Goal: Task Accomplishment & Management: Manage account settings

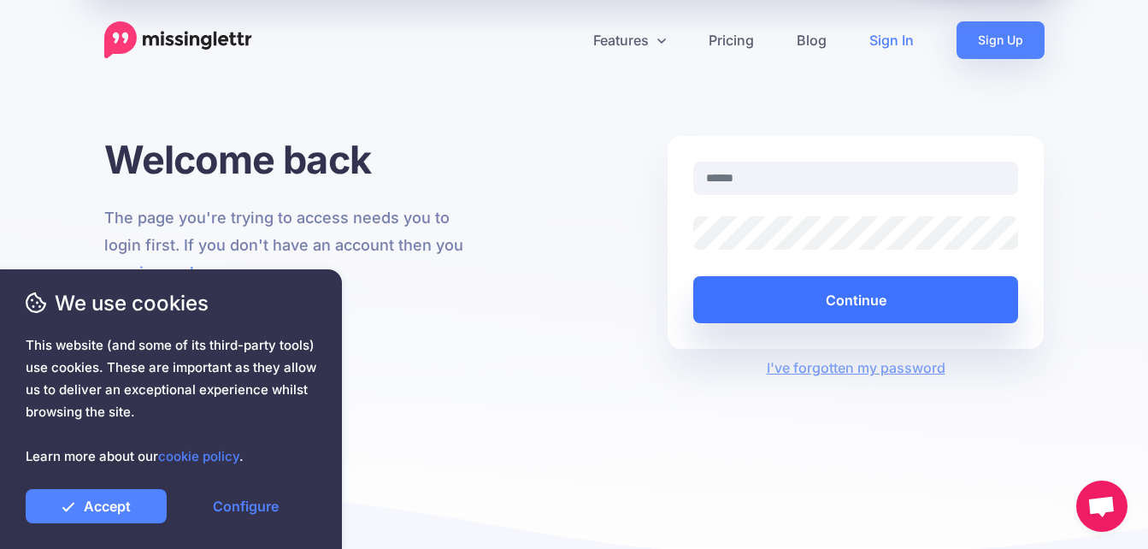
type input "**********"
click at [879, 296] on button "Continue" at bounding box center [856, 299] width 326 height 47
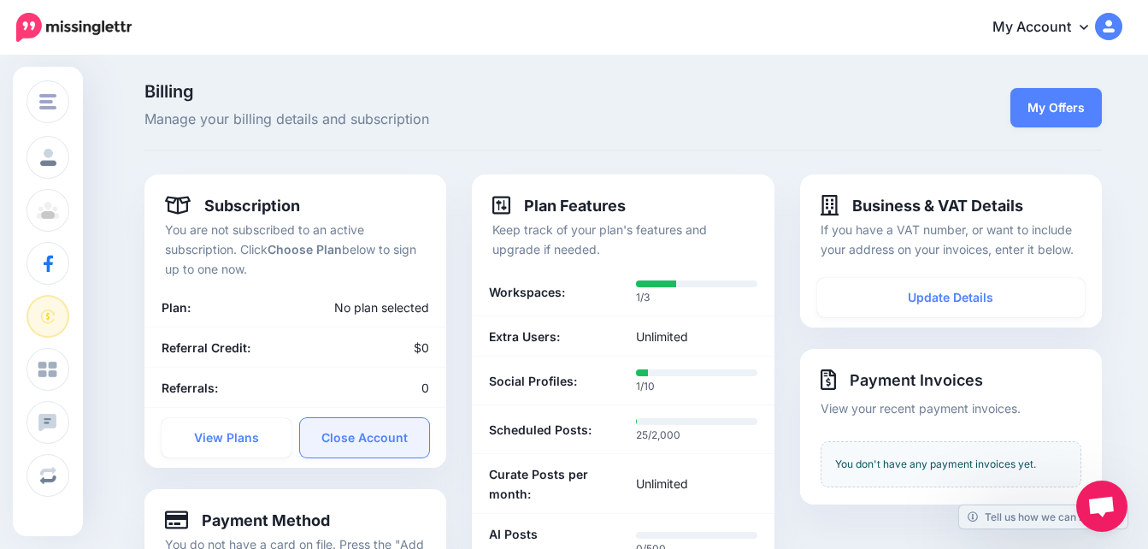
click at [369, 439] on link "Close Account" at bounding box center [365, 437] width 130 height 39
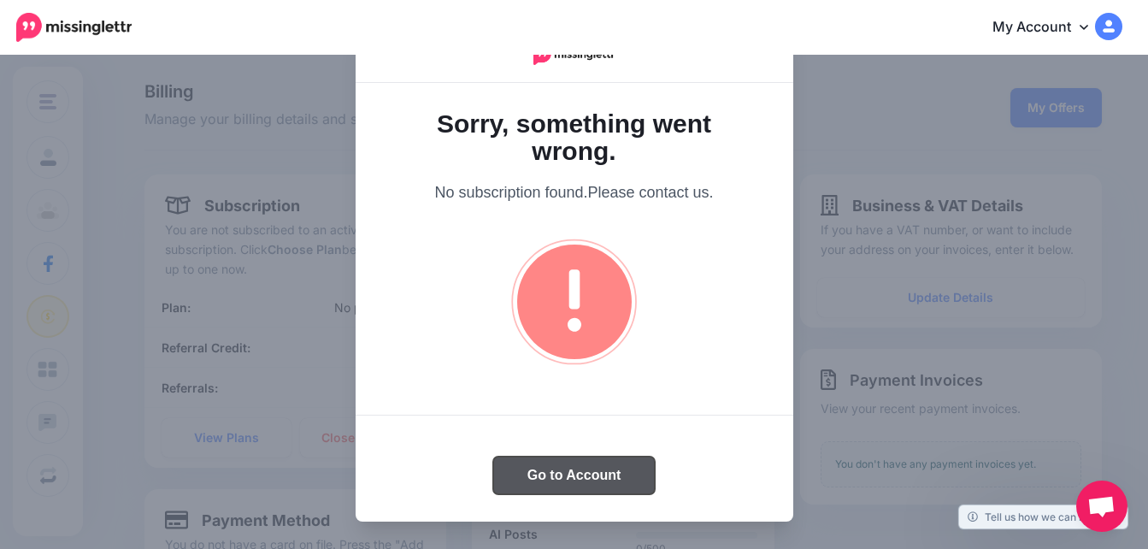
click at [615, 471] on button "Go to Account" at bounding box center [574, 476] width 162 height 38
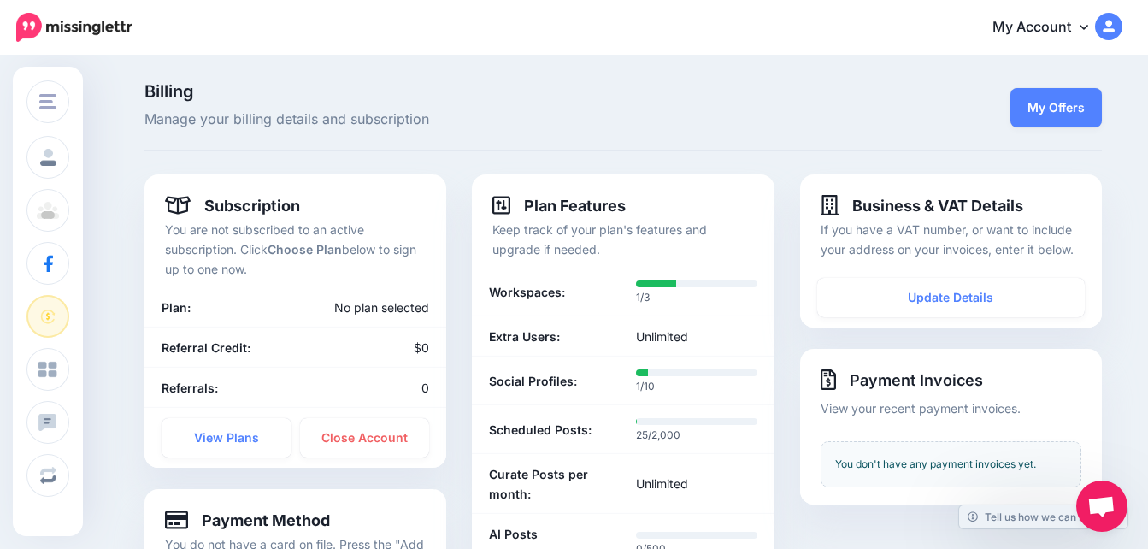
click at [1088, 27] on icon at bounding box center [1084, 27] width 9 height 14
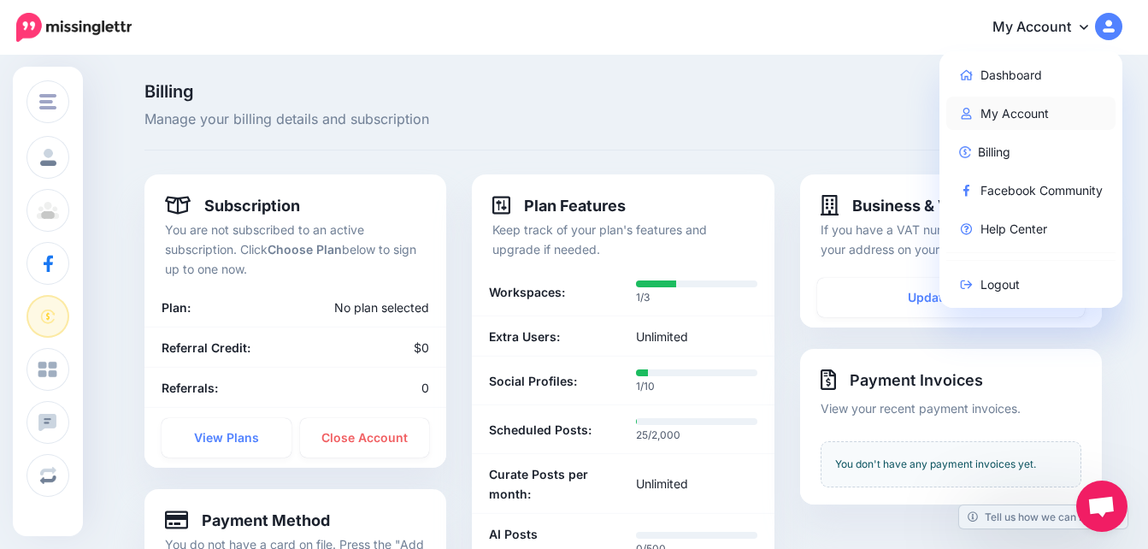
click at [1031, 115] on link "My Account" at bounding box center [1032, 113] width 170 height 33
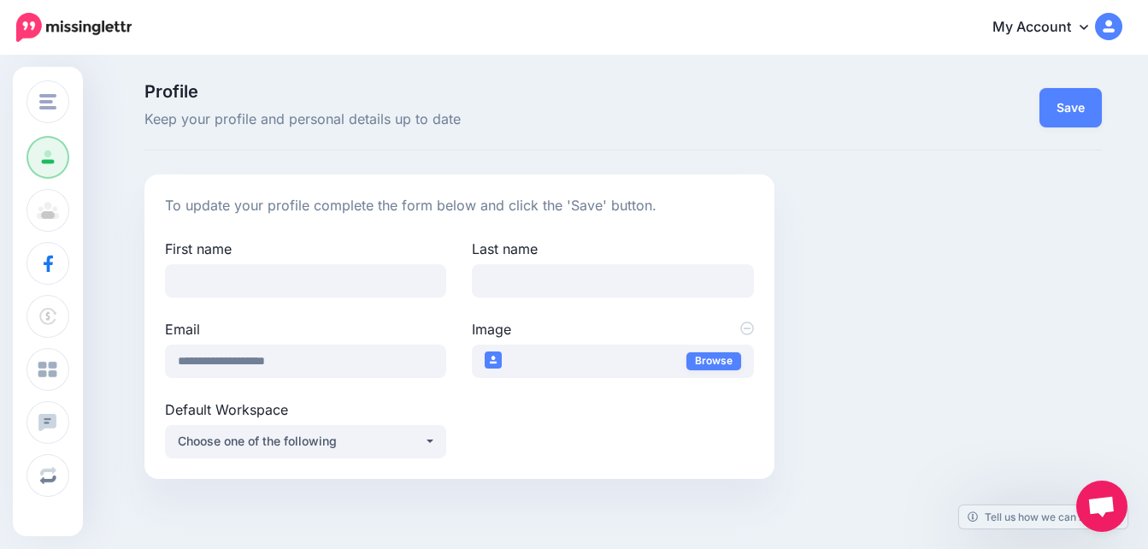
click at [1088, 25] on icon at bounding box center [1084, 27] width 9 height 5
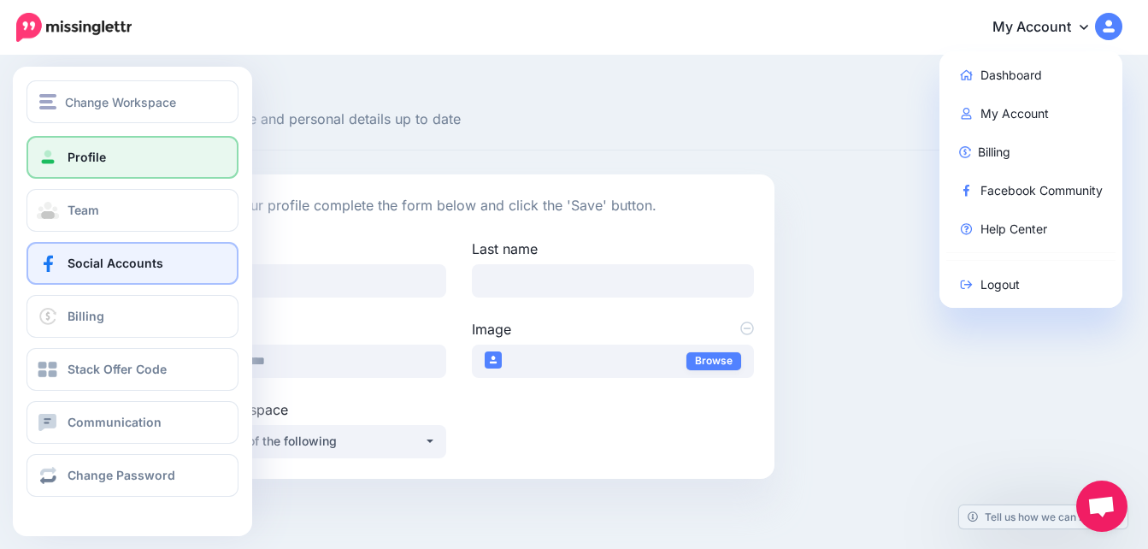
click at [77, 258] on span "Social Accounts" at bounding box center [116, 263] width 96 height 15
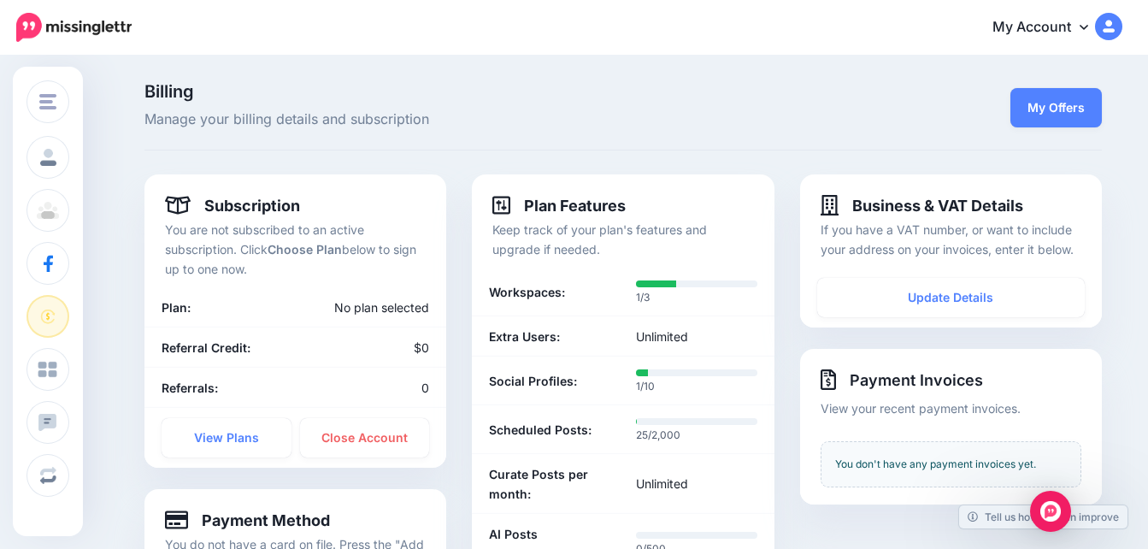
click at [1088, 27] on icon at bounding box center [1084, 27] width 9 height 14
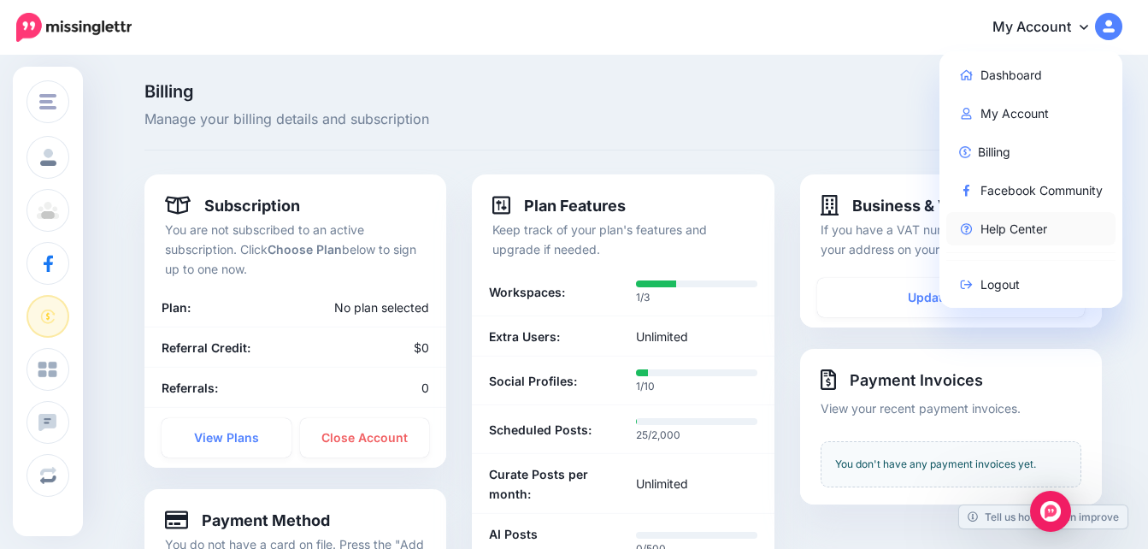
click at [1043, 228] on link "Help Center" at bounding box center [1032, 228] width 170 height 33
